Goal: Task Accomplishment & Management: Use online tool/utility

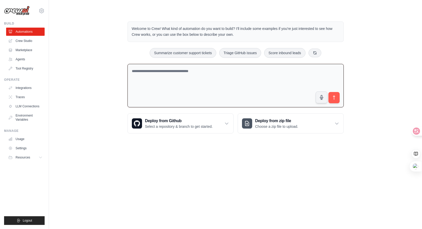
click at [238, 91] on textarea at bounding box center [236, 86] width 216 height 44
click at [209, 180] on body "[EMAIL_ADDRESS][DOMAIN_NAME] Settings Build Automations Crew Studio" at bounding box center [211, 114] width 422 height 229
click at [233, 82] on textarea at bounding box center [236, 86] width 216 height 44
click at [219, 75] on textarea at bounding box center [236, 86] width 216 height 44
type textarea "*"
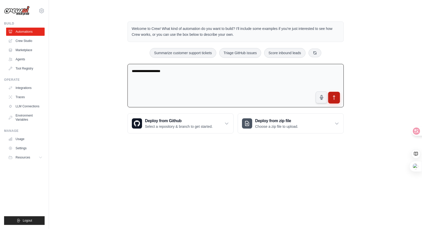
type textarea "**********"
click at [334, 100] on button "submit" at bounding box center [334, 98] width 12 height 12
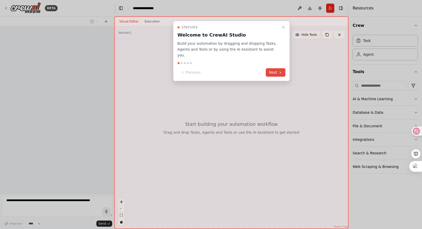
click at [277, 68] on button "Next" at bounding box center [276, 72] width 20 height 8
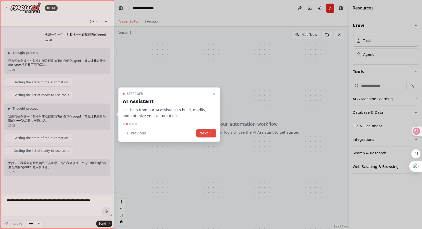
click at [206, 133] on button "Next" at bounding box center [206, 133] width 20 height 8
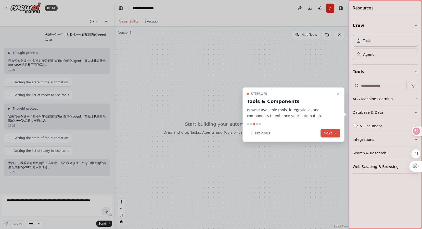
click at [329, 132] on button "Next" at bounding box center [331, 133] width 20 height 8
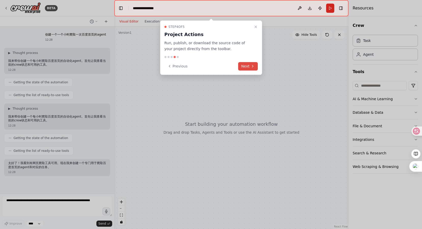
click at [251, 62] on button "Next" at bounding box center [248, 66] width 20 height 8
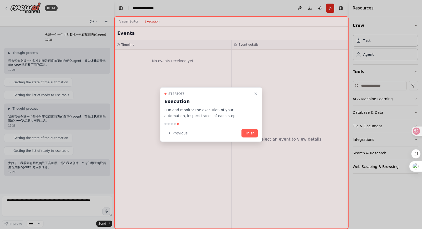
scroll to position [33, 0]
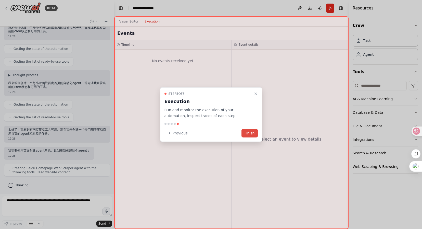
click at [253, 132] on button "Finish" at bounding box center [250, 133] width 16 height 8
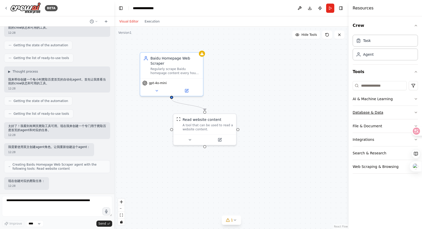
scroll to position [63, 0]
click at [414, 112] on icon "button" at bounding box center [416, 112] width 4 height 4
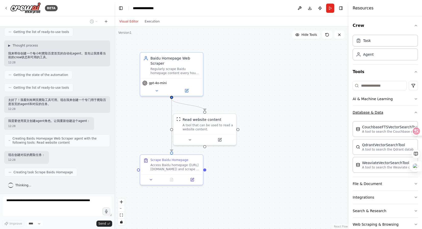
click at [414, 112] on icon "button" at bounding box center [416, 112] width 4 height 4
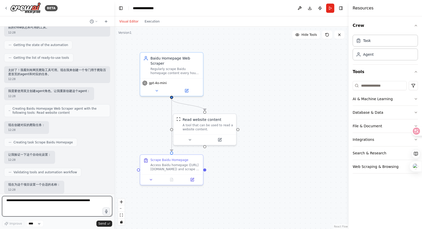
scroll to position [122, 0]
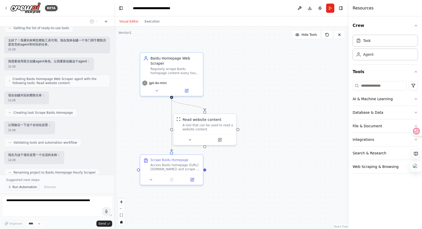
click at [26, 185] on button "Run Automation" at bounding box center [22, 186] width 33 height 7
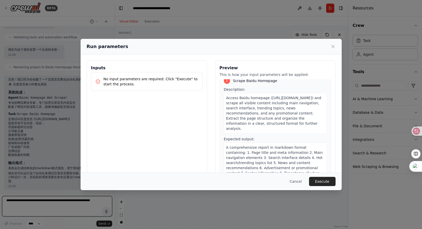
scroll to position [11, 0]
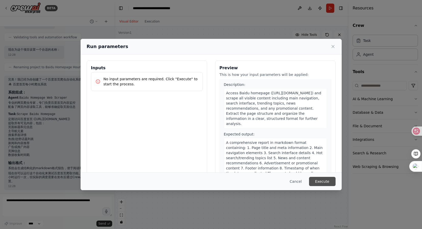
click at [323, 182] on button "Execute" at bounding box center [322, 181] width 27 height 9
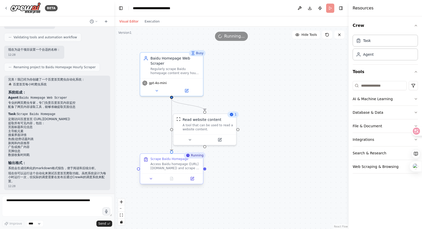
click at [195, 159] on div "Scrape Baidu Homepage" at bounding box center [175, 159] width 49 height 4
click at [152, 178] on icon at bounding box center [151, 178] width 4 height 4
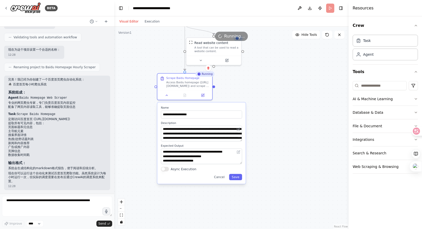
drag, startPoint x: 264, startPoint y: 157, endPoint x: 271, endPoint y: 72, distance: 85.3
click at [271, 72] on div ".deletable-edge-delete-btn { width: 20px; height: 20px; border: 0px solid #ffff…" at bounding box center [231, 128] width 234 height 202
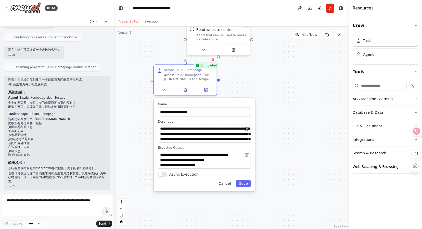
click at [223, 184] on button "Cancel" at bounding box center [225, 183] width 18 height 7
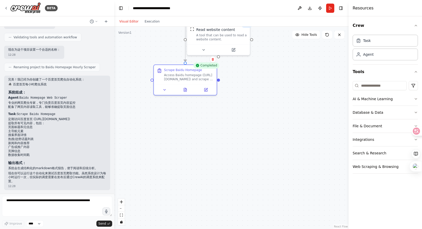
click at [270, 119] on div ".deletable-edge-delete-btn { width: 20px; height: 20px; border: 0px solid #ffff…" at bounding box center [231, 128] width 234 height 202
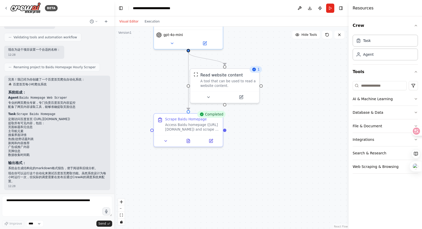
drag, startPoint x: 286, startPoint y: 79, endPoint x: 297, endPoint y: 132, distance: 55.0
click at [297, 132] on div ".deletable-edge-delete-btn { width: 20px; height: 20px; border: 0px solid #ffff…" at bounding box center [231, 128] width 234 height 202
click at [278, 136] on div ".deletable-edge-delete-btn { width: 20px; height: 20px; border: 0px solid #ffff…" at bounding box center [231, 128] width 234 height 202
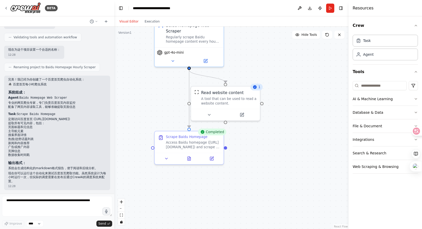
drag, startPoint x: 275, startPoint y: 56, endPoint x: 276, endPoint y: 74, distance: 17.6
click at [276, 74] on div ".deletable-edge-delete-btn { width: 20px; height: 20px; border: 0px solid #ffff…" at bounding box center [231, 128] width 234 height 202
click at [228, 103] on div "A tool that can be used to read a website content." at bounding box center [228, 99] width 55 height 9
click at [211, 113] on icon at bounding box center [212, 113] width 5 height 5
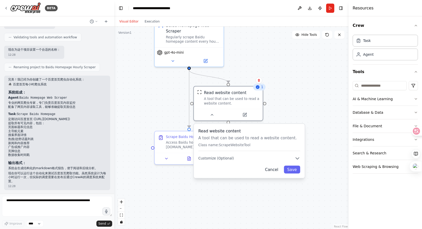
click at [272, 170] on button "Cancel" at bounding box center [272, 169] width 20 height 8
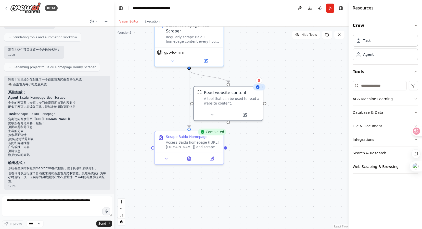
click at [258, 182] on div ".deletable-edge-delete-btn { width: 20px; height: 20px; border: 0px solid #ffff…" at bounding box center [231, 128] width 234 height 202
click at [284, 152] on div ".deletable-edge-delete-btn { width: 20px; height: 20px; border: 0px solid #ffff…" at bounding box center [231, 128] width 234 height 202
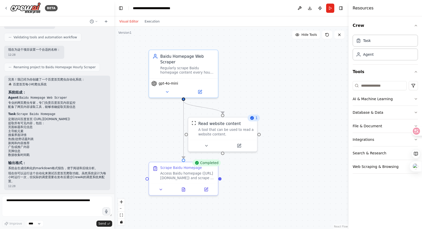
drag, startPoint x: 300, startPoint y: 99, endPoint x: 294, endPoint y: 130, distance: 31.4
click at [294, 130] on div ".deletable-edge-delete-btn { width: 20px; height: 20px; border: 0px solid #ffff…" at bounding box center [231, 128] width 234 height 202
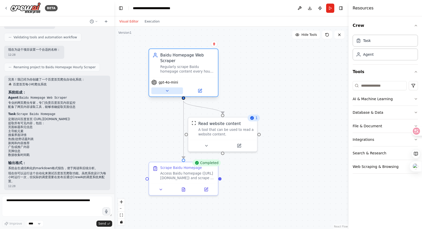
click at [168, 92] on icon at bounding box center [167, 90] width 5 height 5
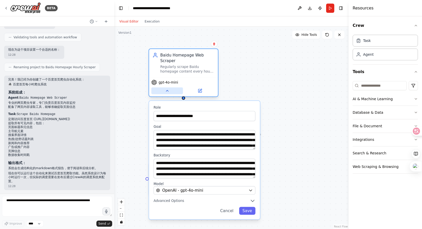
click at [168, 92] on icon at bounding box center [167, 90] width 5 height 5
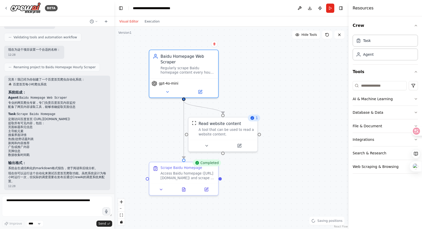
click at [275, 90] on div ".deletable-edge-delete-btn { width: 20px; height: 20px; border: 0px solid #ffff…" at bounding box center [231, 128] width 234 height 202
click at [299, 134] on div ".deletable-edge-delete-btn { width: 20px; height: 20px; border: 0px solid #ffff…" at bounding box center [231, 128] width 234 height 202
click at [343, 10] on button "Toggle Right Sidebar" at bounding box center [340, 8] width 7 height 7
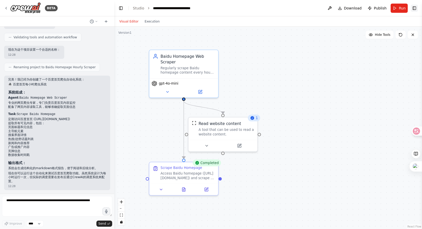
click at [415, 6] on button "Toggle Right Sidebar" at bounding box center [414, 8] width 7 height 7
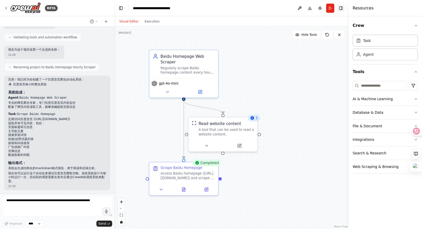
click at [341, 8] on button "Toggle Right Sidebar" at bounding box center [340, 8] width 7 height 7
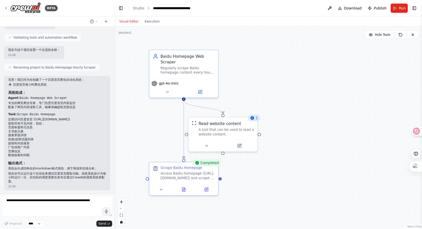
scroll to position [228, 0]
click at [43, 207] on textarea at bounding box center [57, 206] width 110 height 20
click at [33, 223] on select "****" at bounding box center [34, 223] width 17 height 7
click at [26, 220] on select "****" at bounding box center [34, 223] width 17 height 7
click at [144, 134] on div ".deletable-edge-delete-btn { width: 20px; height: 20px; border: 0px solid #ffff…" at bounding box center [268, 128] width 308 height 202
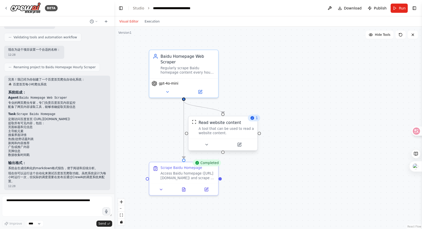
click at [214, 131] on div "A tool that can be used to read a website content." at bounding box center [226, 130] width 55 height 9
click at [256, 180] on div ".deletable-edge-delete-btn { width: 20px; height: 20px; border: 0px solid #ffff…" at bounding box center [268, 128] width 308 height 202
click at [196, 73] on div "Regularly scrape Baidu homepage content every hour, extract key information and…" at bounding box center [188, 69] width 54 height 9
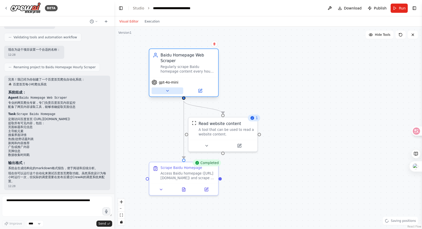
click at [167, 92] on icon at bounding box center [167, 90] width 5 height 5
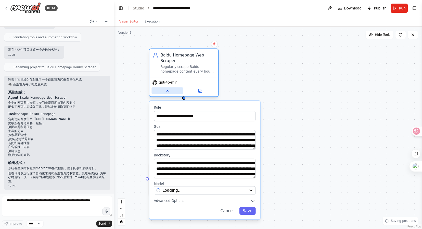
click at [167, 92] on icon at bounding box center [167, 90] width 5 height 5
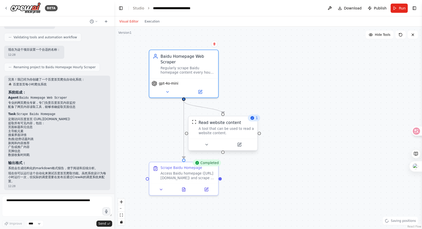
click at [215, 125] on div "Read website content A tool that can be used to read a website content." at bounding box center [226, 127] width 55 height 16
click at [196, 122] on img at bounding box center [194, 121] width 5 height 5
click at [207, 146] on icon at bounding box center [206, 144] width 5 height 5
click at [207, 145] on icon at bounding box center [206, 144] width 5 height 5
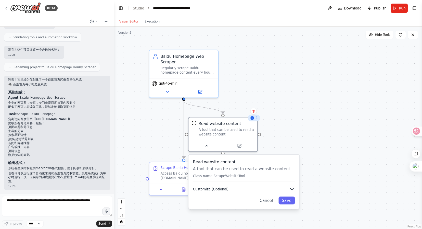
click at [237, 189] on button "Customize (Optional)" at bounding box center [244, 189] width 102 height 6
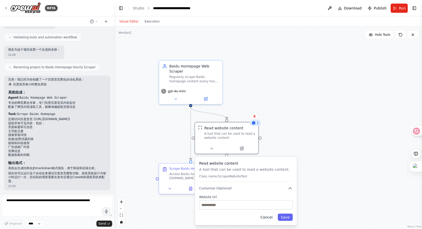
click at [271, 216] on button "Cancel" at bounding box center [266, 216] width 18 height 7
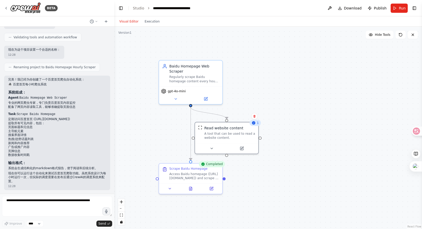
click at [302, 109] on div ".deletable-edge-delete-btn { width: 20px; height: 20px; border: 0px solid #ffff…" at bounding box center [268, 128] width 308 height 202
click at [392, 9] on button "Run" at bounding box center [399, 8] width 17 height 9
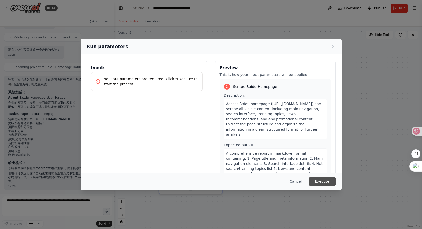
click at [328, 180] on button "Execute" at bounding box center [322, 181] width 27 height 9
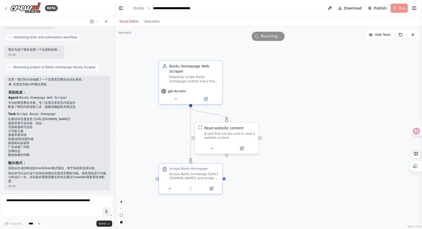
click at [328, 180] on div ".deletable-edge-delete-btn { width: 20px; height: 20px; border: 0px solid #ffff…" at bounding box center [268, 128] width 308 height 202
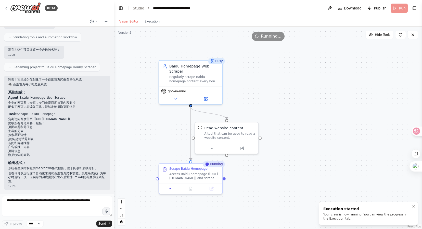
click at [351, 215] on div "Your crew is now running. You can view the progress in the Execution tab." at bounding box center [367, 216] width 88 height 8
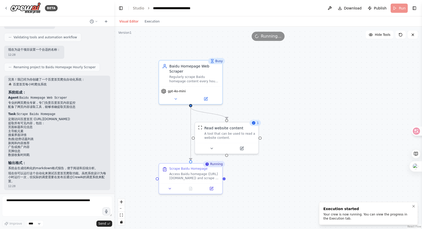
click at [351, 215] on div "Your crew is now running. You can view the progress in the Execution tab." at bounding box center [367, 216] width 88 height 8
click at [151, 23] on button "Execution" at bounding box center [152, 21] width 21 height 6
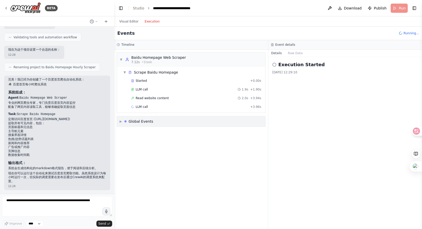
click at [120, 121] on span "▶" at bounding box center [121, 121] width 2 height 4
click at [293, 55] on button "Raw Data" at bounding box center [295, 52] width 21 height 7
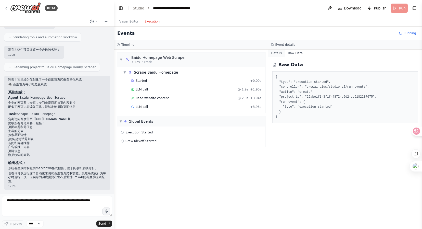
click at [275, 55] on button "Details" at bounding box center [276, 52] width 17 height 7
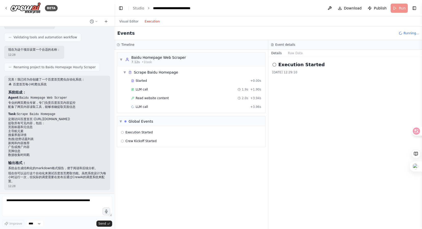
click at [255, 165] on div "▼ Baidu Homepage Web Scraper 7.12s • 1 task ▼ Scrape Baidu Homepage Started + 0…" at bounding box center [191, 138] width 154 height 179
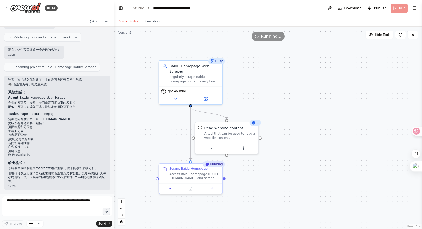
click at [131, 22] on button "Visual Editor" at bounding box center [128, 21] width 25 height 6
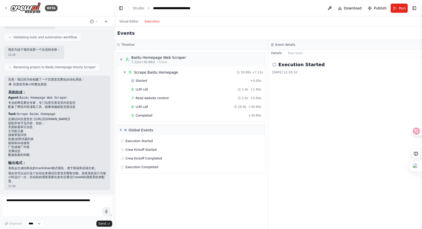
click at [152, 24] on button "Execution" at bounding box center [152, 21] width 21 height 6
click at [295, 53] on button "Raw Data" at bounding box center [295, 52] width 21 height 7
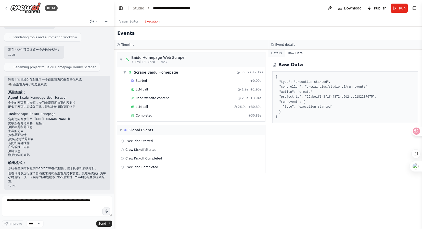
click at [276, 53] on button "Details" at bounding box center [276, 52] width 17 height 7
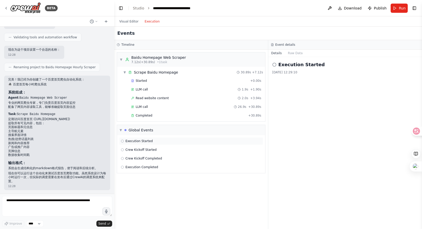
click at [163, 140] on div "Execution Started" at bounding box center [191, 141] width 141 height 4
click at [147, 130] on div "Global Events" at bounding box center [141, 129] width 25 height 5
click at [151, 116] on span "Completed" at bounding box center [144, 115] width 17 height 4
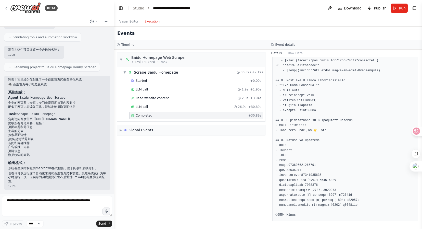
scroll to position [14, 0]
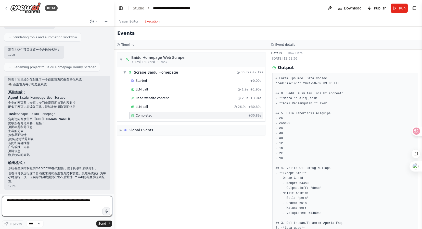
click at [57, 205] on textarea at bounding box center [57, 206] width 110 height 20
type textarea "*"
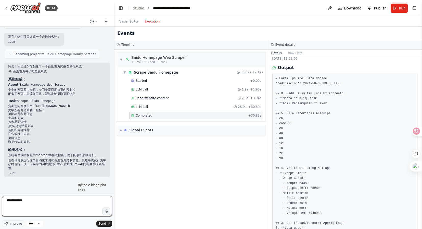
type textarea "**********"
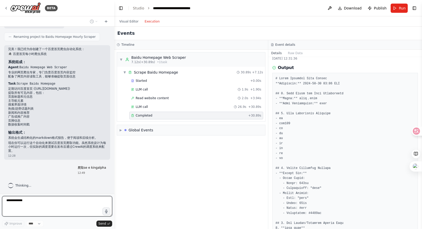
click at [34, 200] on textarea "**********" at bounding box center [57, 206] width 110 height 20
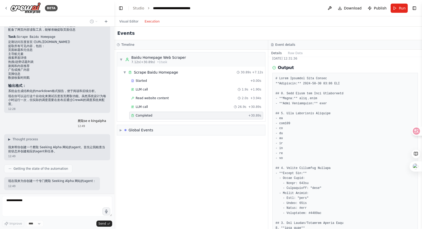
scroll to position [335, 0]
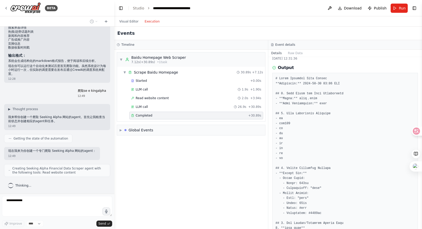
click at [146, 170] on div "▼ Baidu Homepage Web Scraper 7.12s (+30.89s) • 1 task ▼ Scrape Baidu Homepage 3…" at bounding box center [191, 138] width 154 height 179
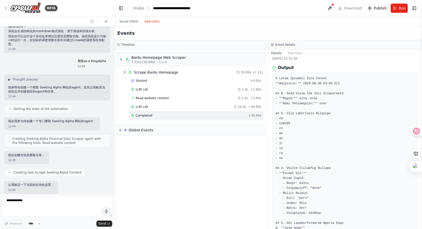
scroll to position [394, 0]
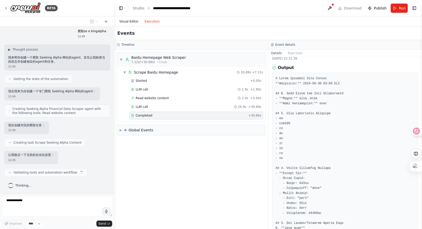
click at [131, 23] on button "Visual Editor" at bounding box center [128, 21] width 25 height 6
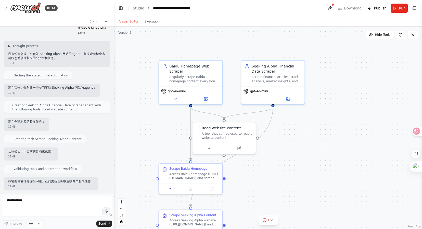
scroll to position [424, 0]
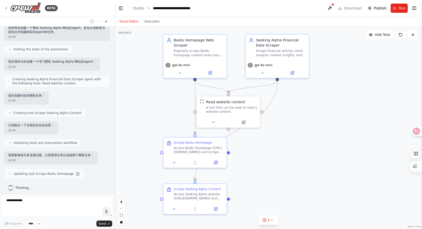
drag, startPoint x: 152, startPoint y: 132, endPoint x: 157, endPoint y: 106, distance: 26.4
click at [157, 106] on div ".deletable-edge-delete-btn { width: 20px; height: 20px; border: 0px solid #ffff…" at bounding box center [268, 128] width 308 height 202
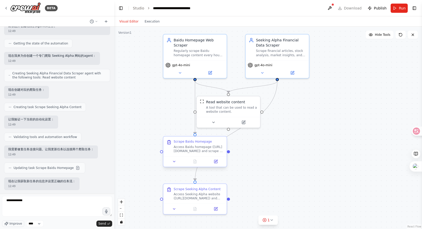
scroll to position [456, 0]
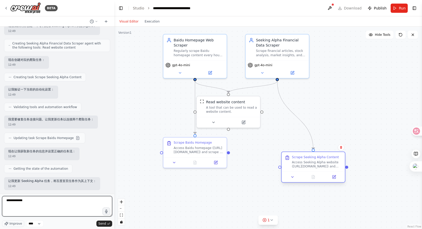
drag, startPoint x: 214, startPoint y: 195, endPoint x: 332, endPoint y: 164, distance: 122.6
click at [332, 164] on div "Access Seeking Alpha website (https://seekingalpha.com) and scrape the latest f…" at bounding box center [317, 164] width 50 height 8
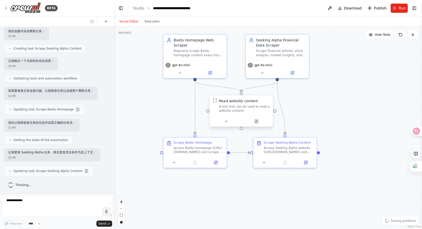
scroll to position [517, 0]
drag, startPoint x: 239, startPoint y: 110, endPoint x: 251, endPoint y: 111, distance: 11.2
click at [251, 111] on div "A tool that can be used to read a website content." at bounding box center [244, 108] width 51 height 8
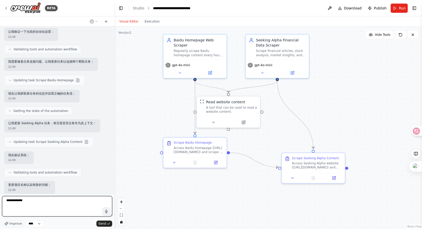
scroll to position [551, 0]
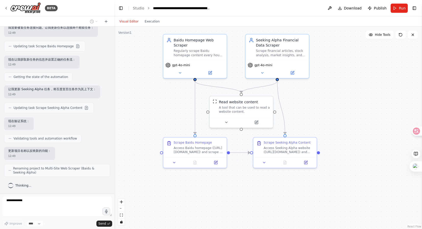
click at [270, 192] on div ".deletable-edge-delete-btn { width: 20px; height: 20px; border: 0px solid #ffff…" at bounding box center [268, 128] width 308 height 202
click at [272, 196] on div ".deletable-edge-delete-btn { width: 20px; height: 20px; border: 0px solid #ffff…" at bounding box center [268, 128] width 308 height 202
click at [395, 9] on button "Run" at bounding box center [399, 8] width 17 height 9
click at [352, 119] on div ".deletable-edge-delete-btn { width: 20px; height: 20px; border: 0px solid #ffff…" at bounding box center [268, 128] width 308 height 202
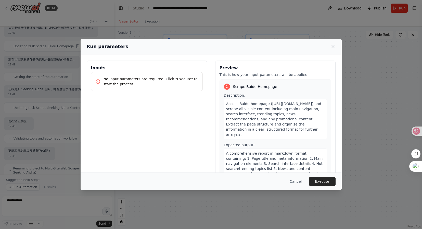
click at [319, 187] on div "Cancel Execute" at bounding box center [211, 181] width 261 height 18
click at [322, 184] on button "Execute" at bounding box center [322, 181] width 27 height 9
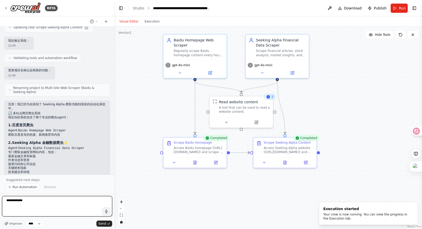
scroll to position [678, 0]
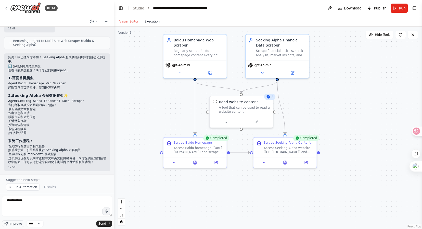
click at [154, 22] on button "Execution" at bounding box center [152, 21] width 21 height 6
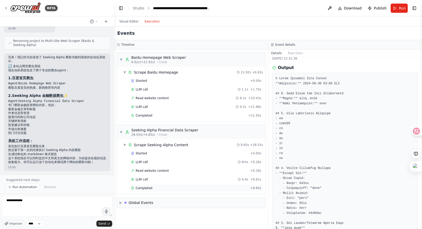
click at [202, 187] on div "Completed" at bounding box center [189, 188] width 117 height 4
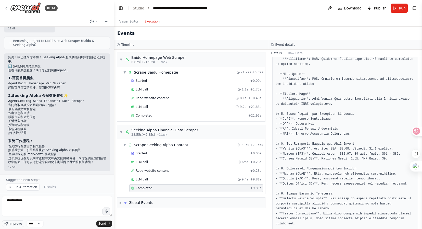
scroll to position [281, 0]
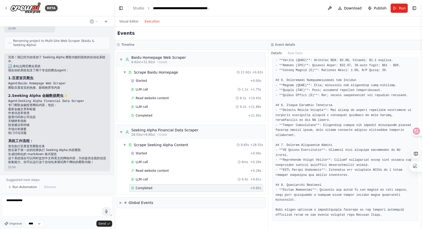
click at [50, 82] on code "Baidu Homepage Web Scraper" at bounding box center [42, 84] width 48 height 4
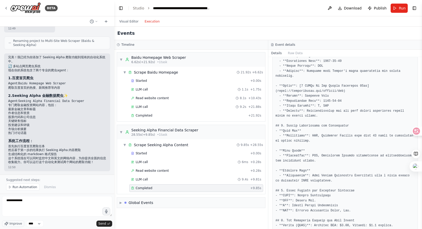
scroll to position [0, 0]
